Goal: Find specific page/section: Find specific page/section

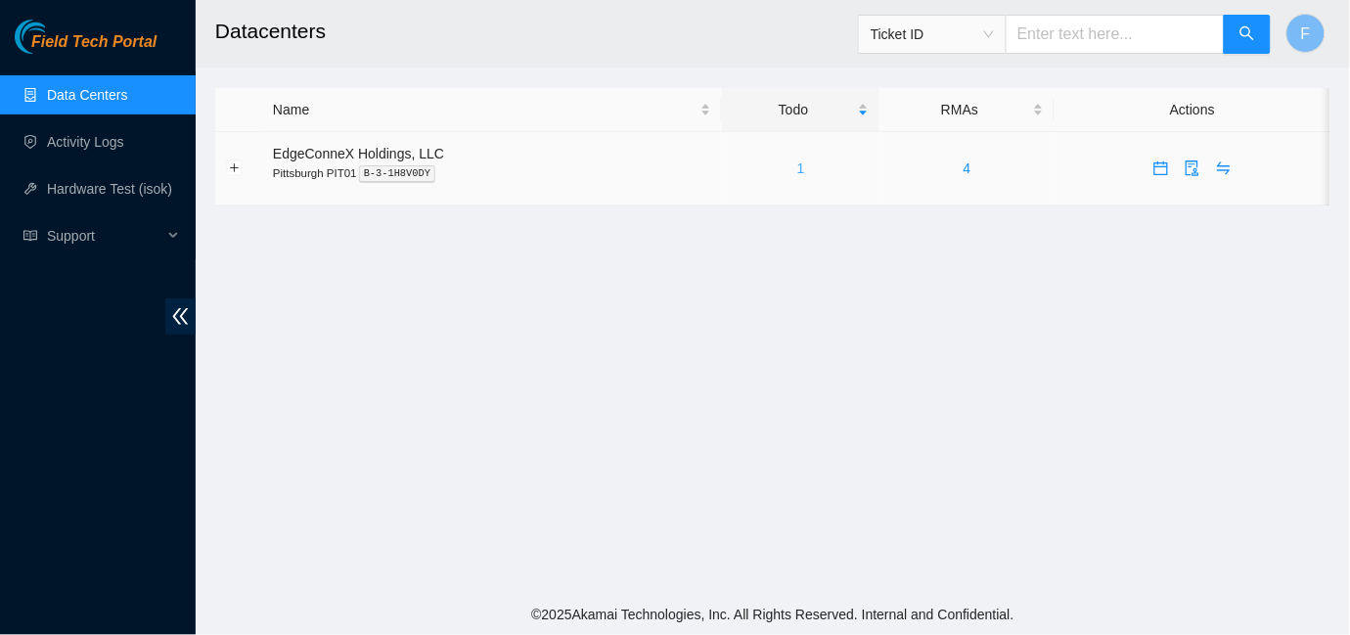
click at [797, 164] on link "1" at bounding box center [801, 168] width 8 height 16
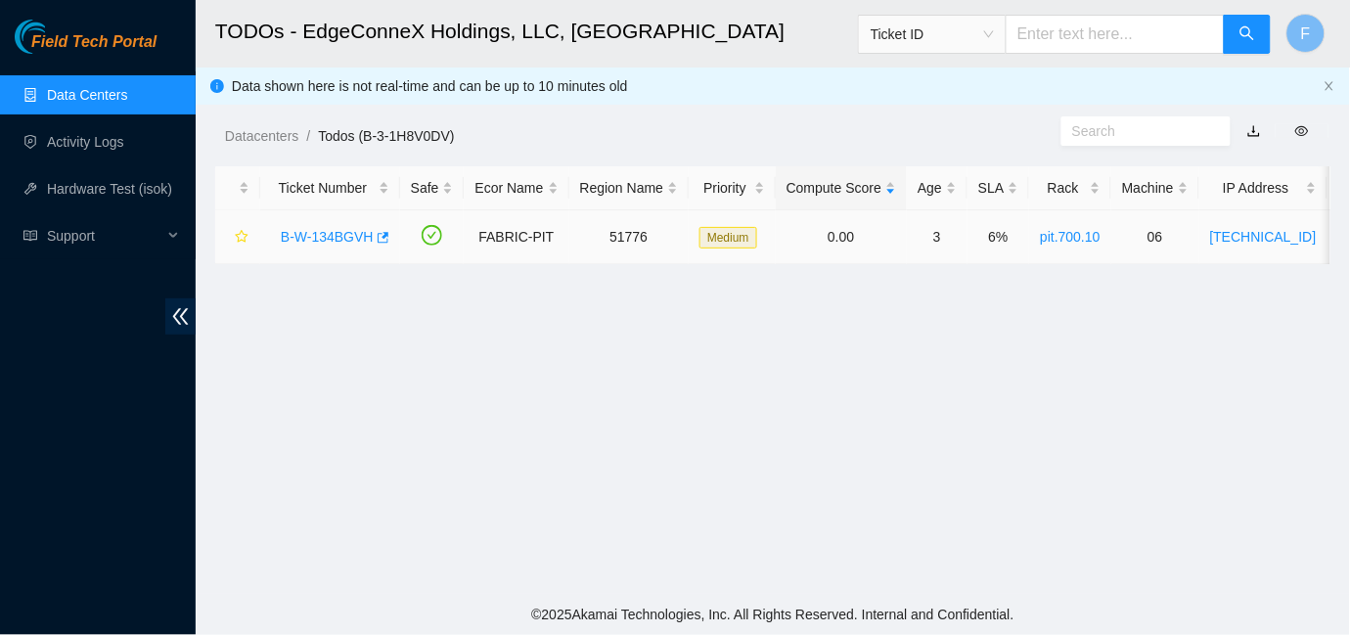
click at [330, 237] on link "B-W-134BGVH" at bounding box center [327, 237] width 93 height 16
